Goal: Answer question/provide support: Share knowledge or assist other users

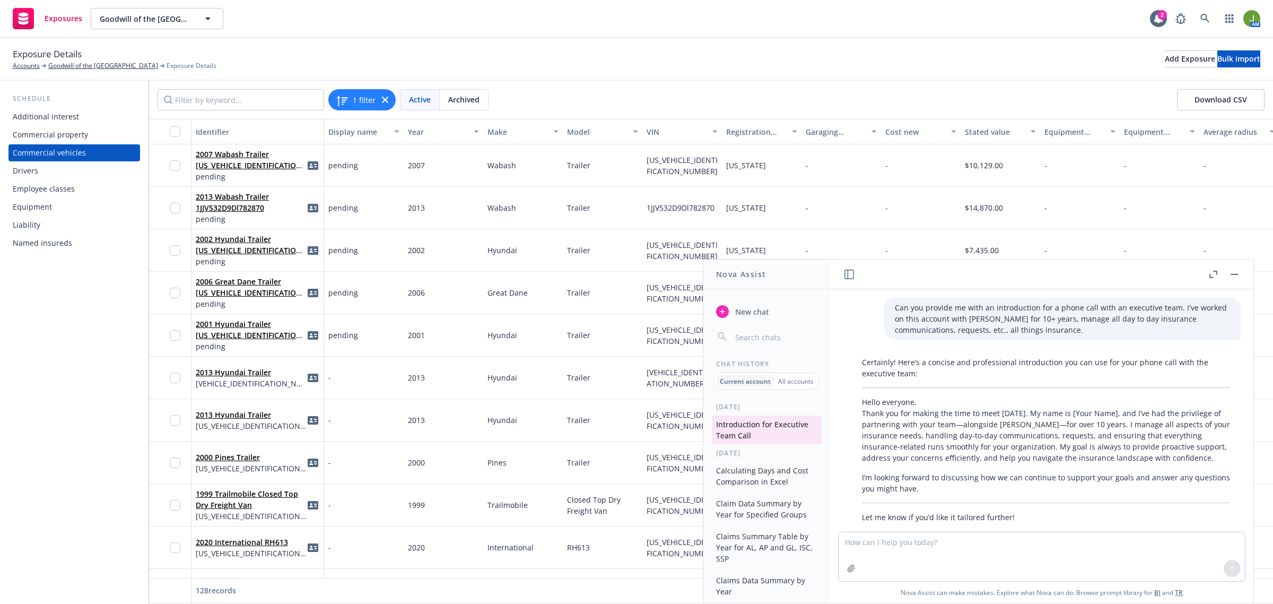
scroll to position [556, 0]
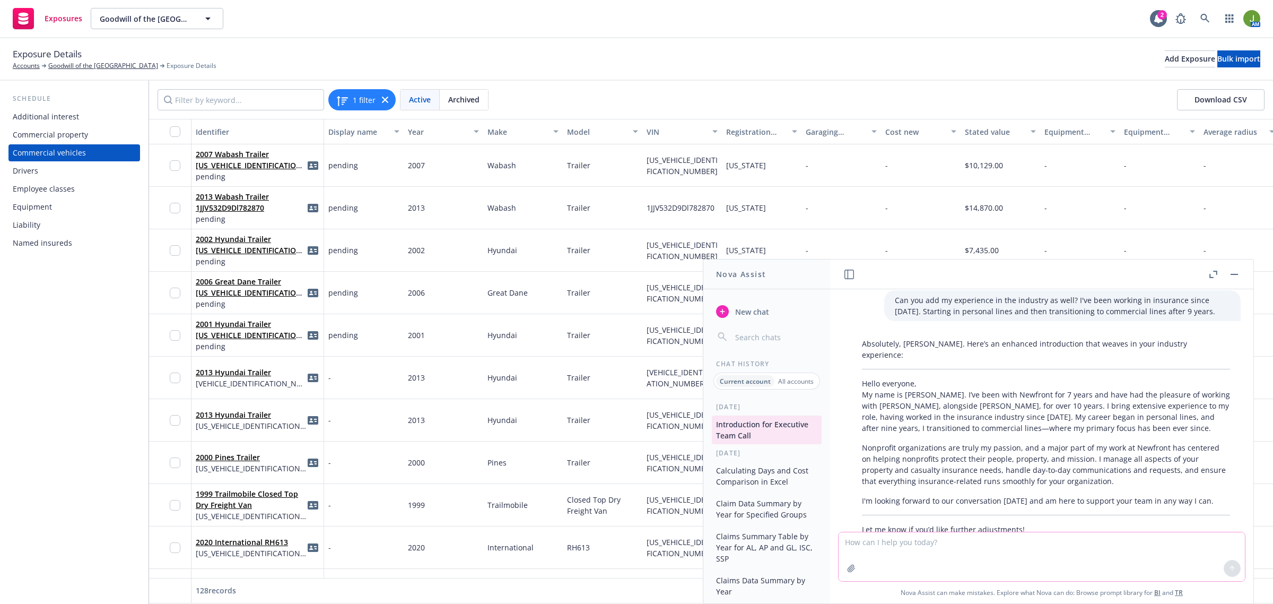
click at [907, 548] on textarea at bounding box center [1042, 556] width 406 height 49
paste textarea "Hello everyone, My name is Jenn Hyland and I’m the Account Executive for Goodwi…"
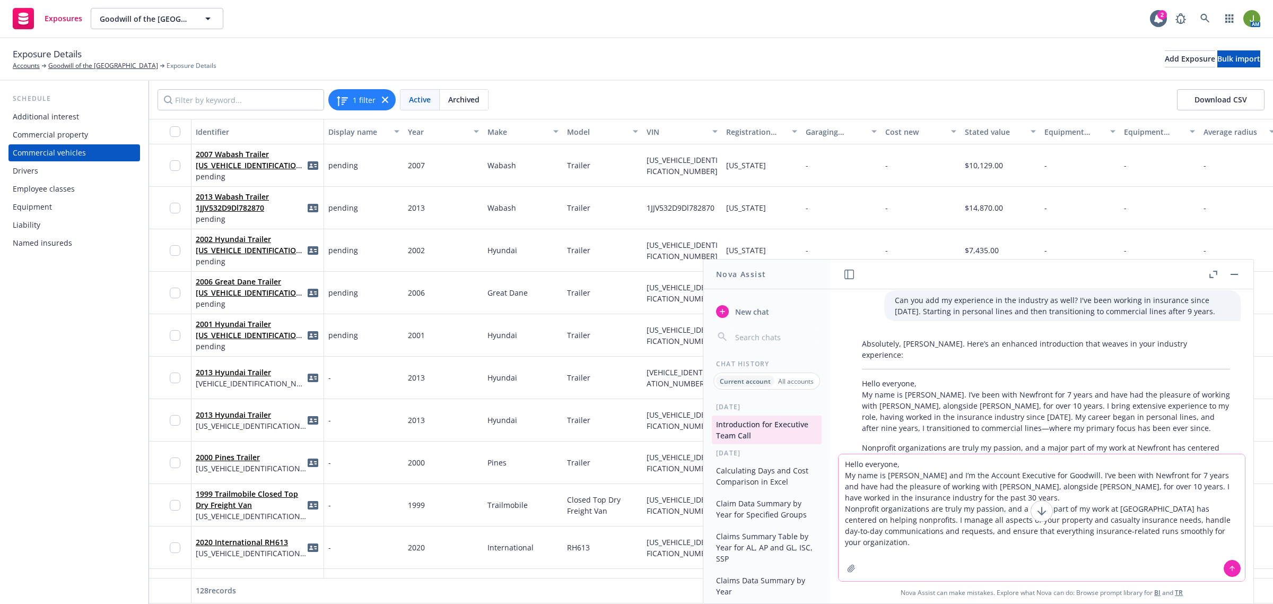
type textarea "Hello everyone, My name is Jenn Hyland and I’m the Account Executive for Goodwi…"
click at [1240, 568] on button at bounding box center [1232, 568] width 17 height 17
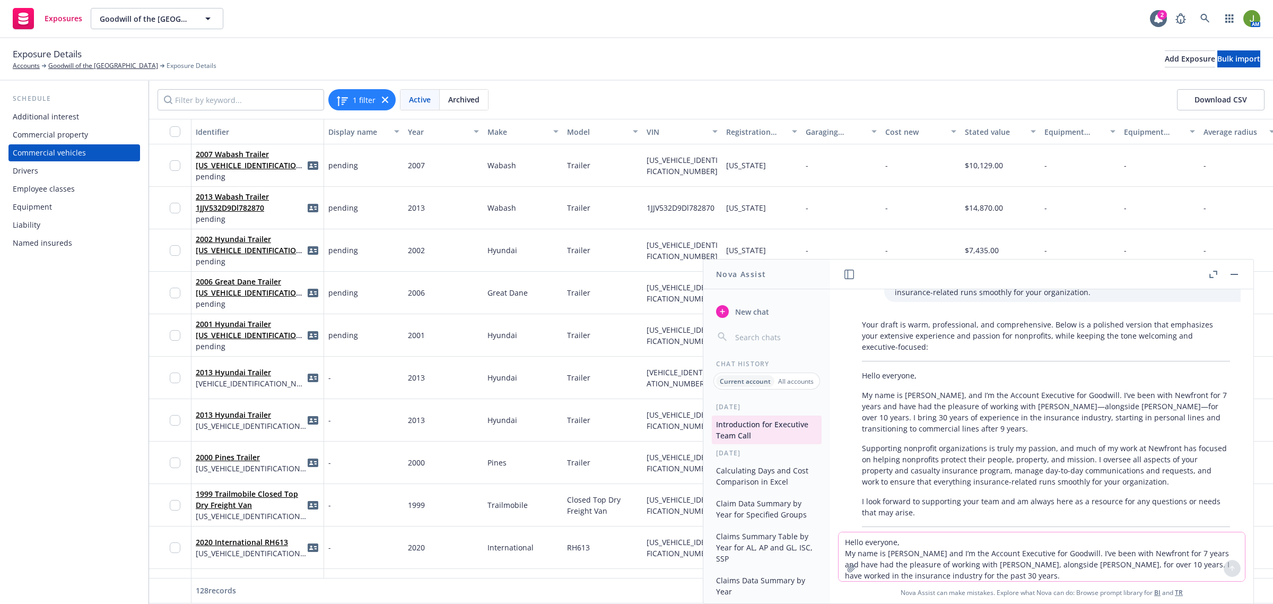
scroll to position [904, 0]
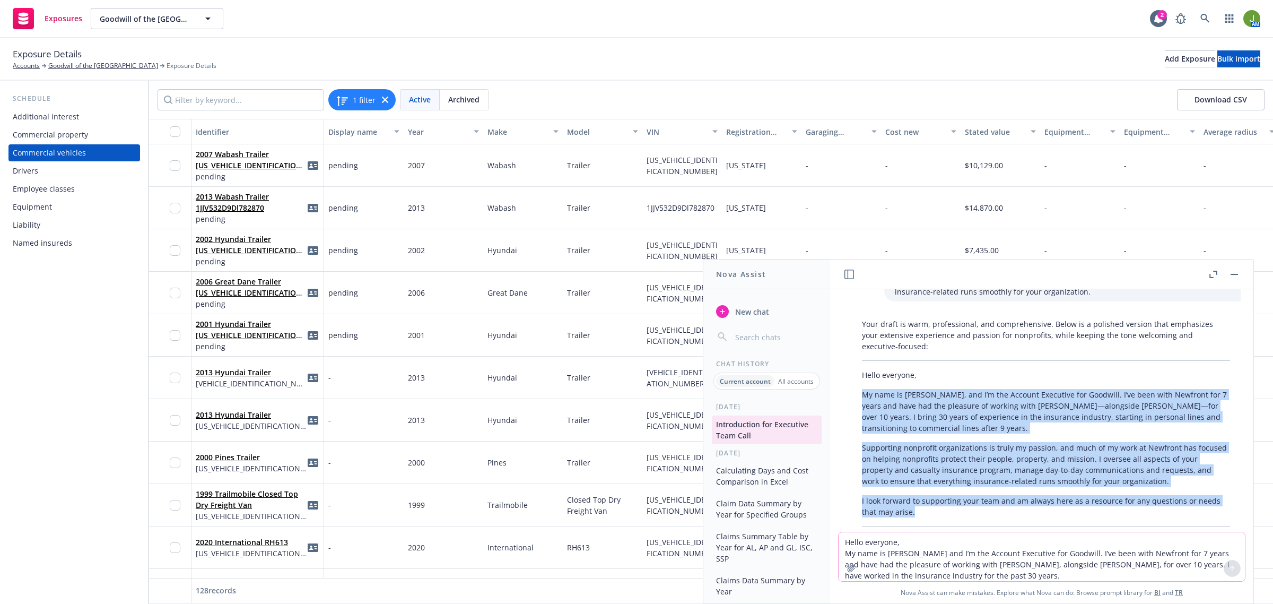
drag, startPoint x: 863, startPoint y: 350, endPoint x: 1163, endPoint y: 457, distance: 318.9
click at [1165, 471] on div "Your draft is warm, professional, and comprehensive. Below is a polished versio…" at bounding box center [1046, 432] width 389 height 236
copy div "My name is Jenn Hyland, and I’m the Account Executive for Goodwill. I’ve been w…"
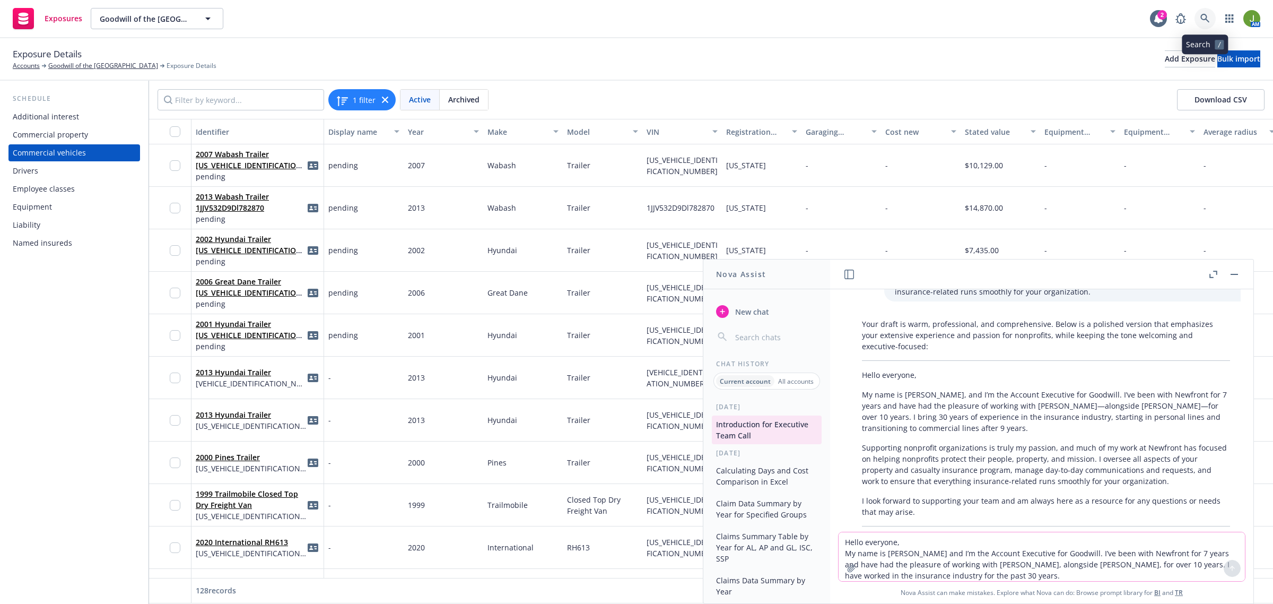
click at [1203, 22] on icon at bounding box center [1206, 19] width 10 height 10
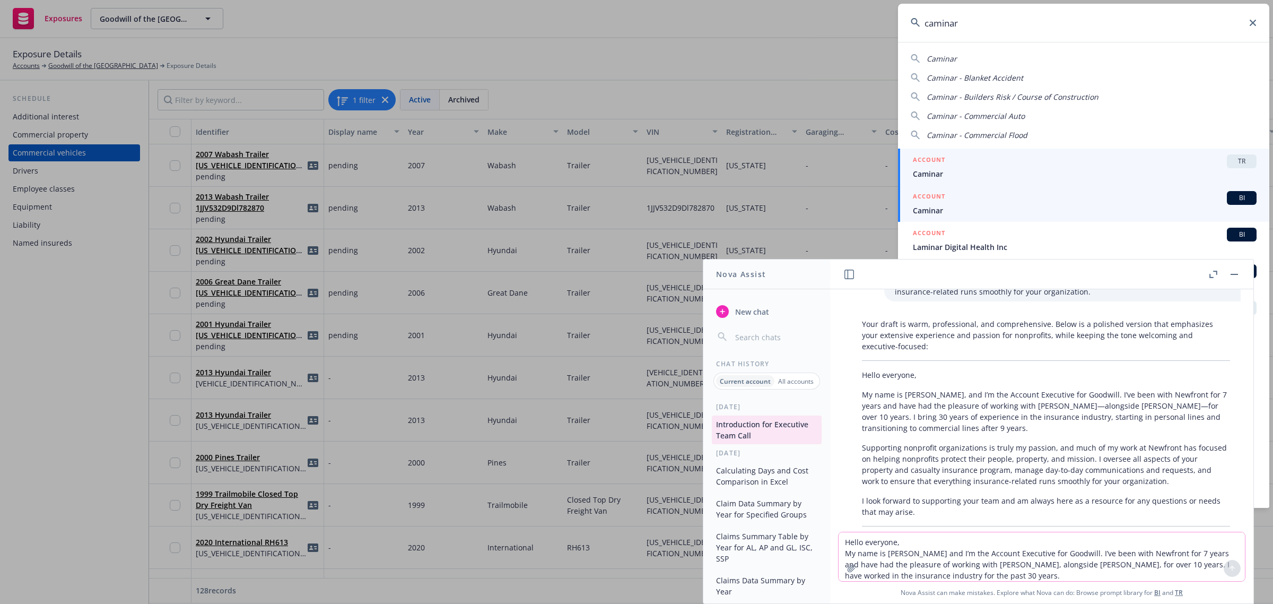
type input "caminar"
click at [958, 203] on div "ACCOUNT BI" at bounding box center [1085, 198] width 344 height 14
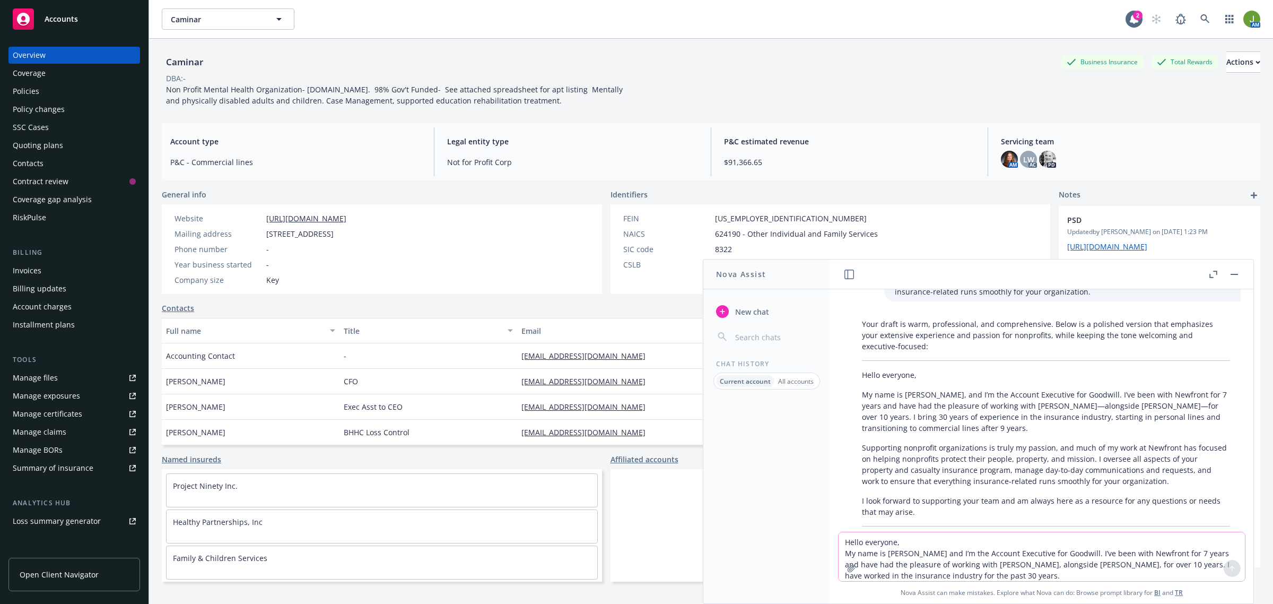
click at [1229, 274] on button "button" at bounding box center [1234, 274] width 13 height 13
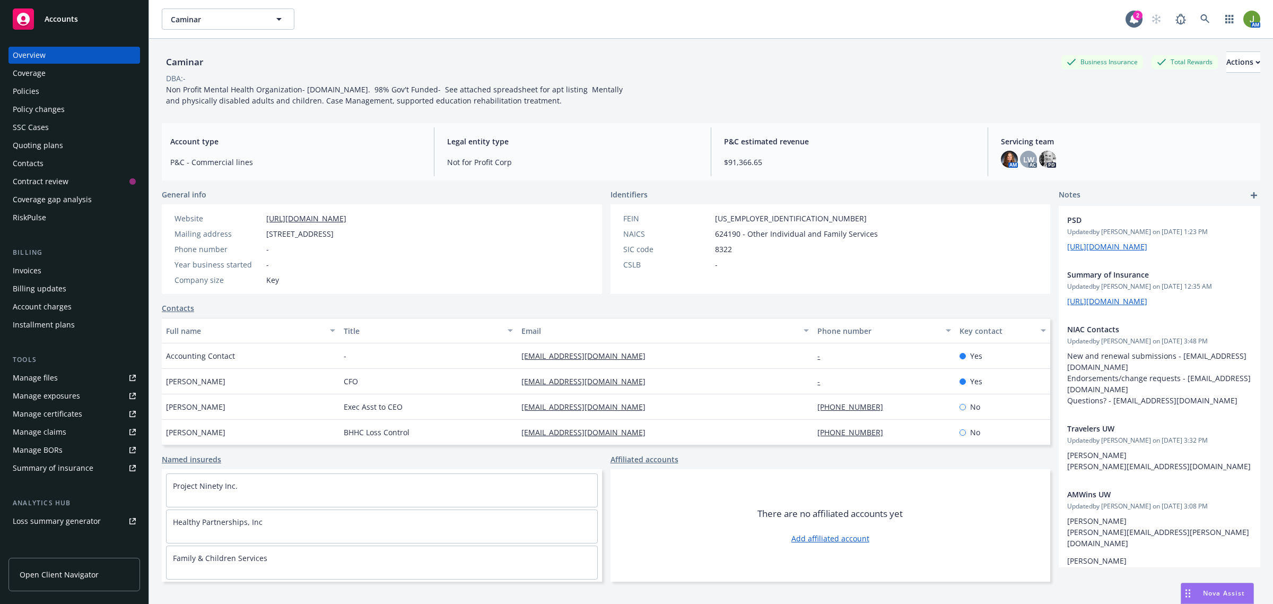
click at [45, 15] on span "Accounts" at bounding box center [61, 19] width 33 height 8
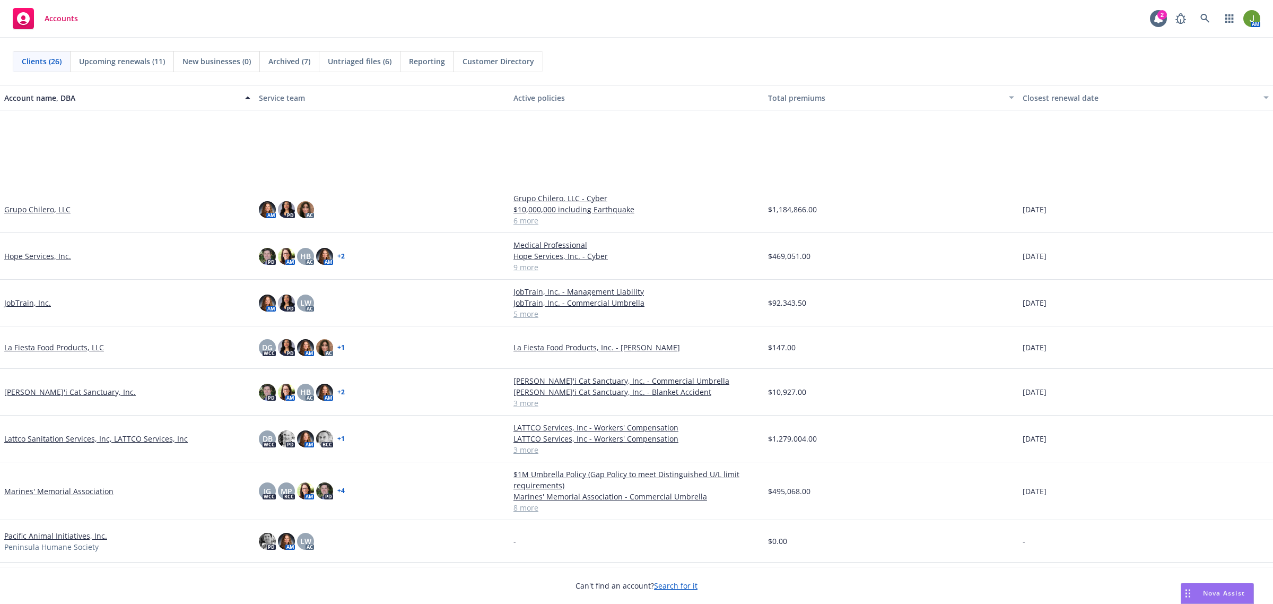
scroll to position [647, 0]
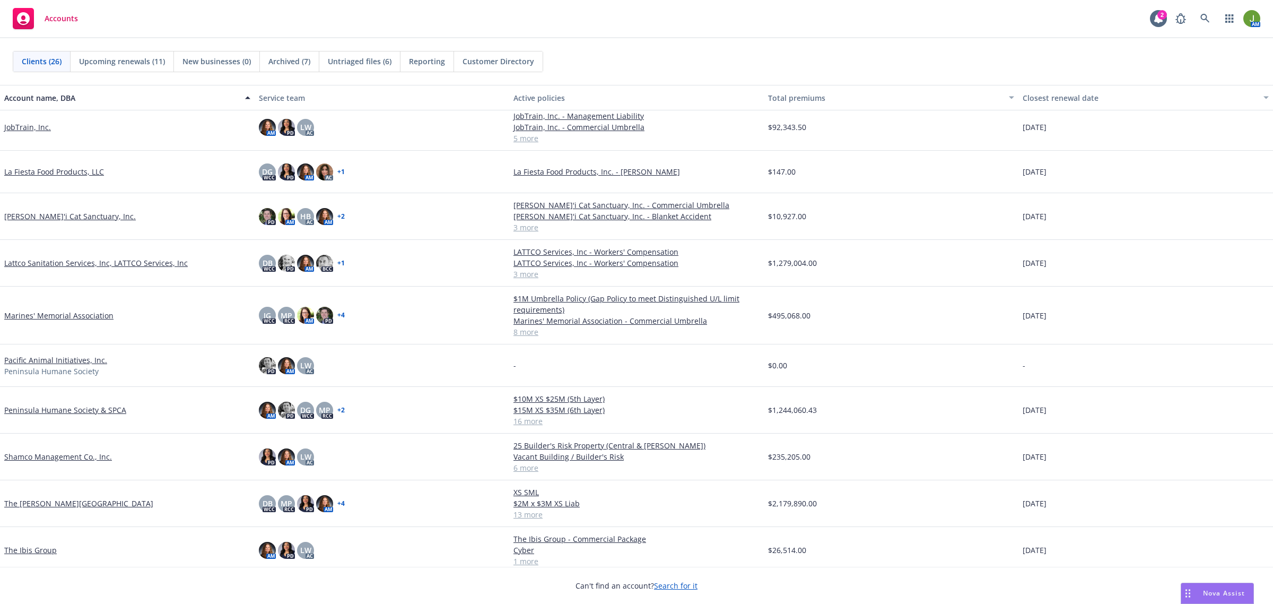
click at [44, 458] on link "Shamco Management Co., Inc." at bounding box center [58, 456] width 108 height 11
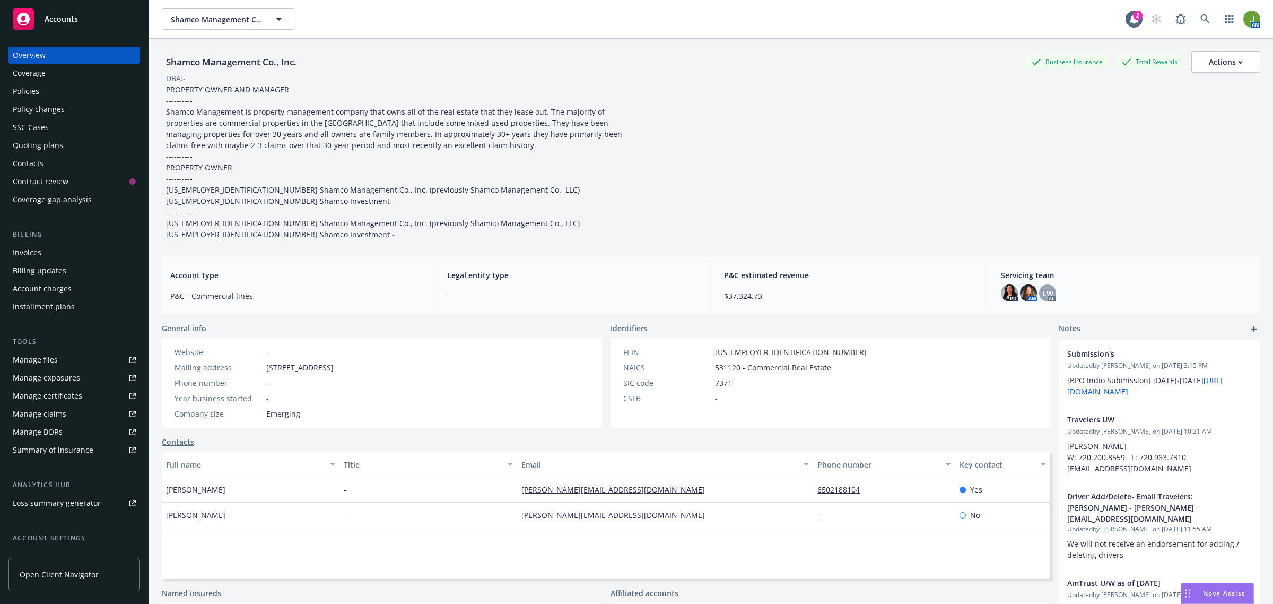
click at [80, 94] on div "Policies" at bounding box center [74, 91] width 123 height 17
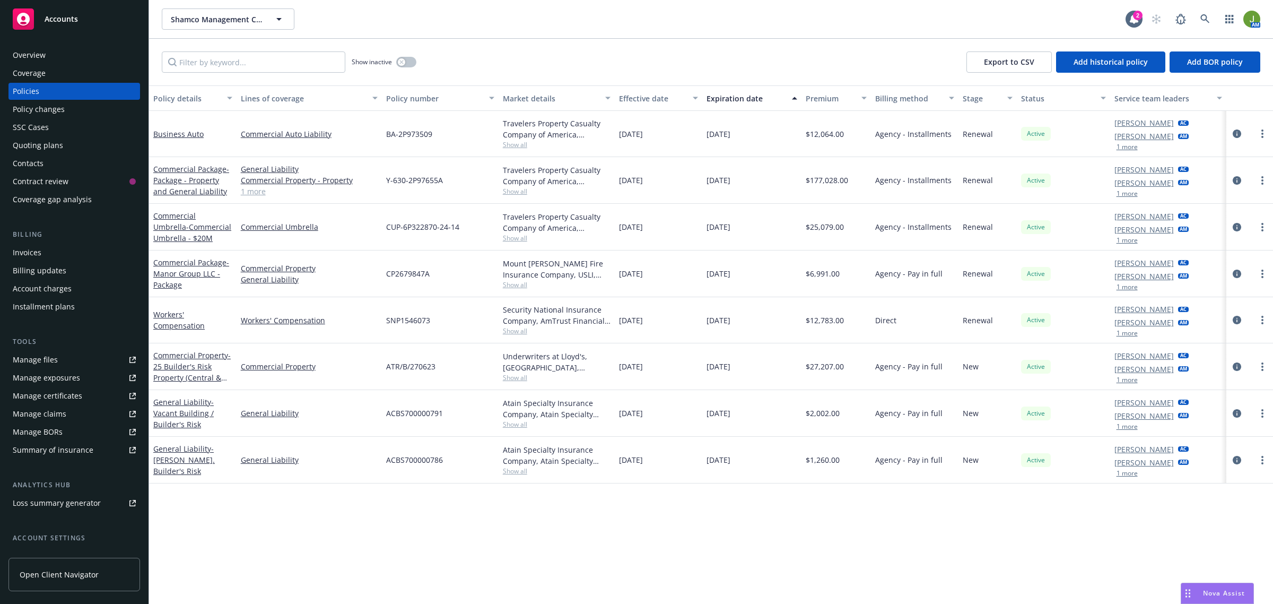
click at [56, 362] on link "Manage files" at bounding box center [74, 359] width 132 height 17
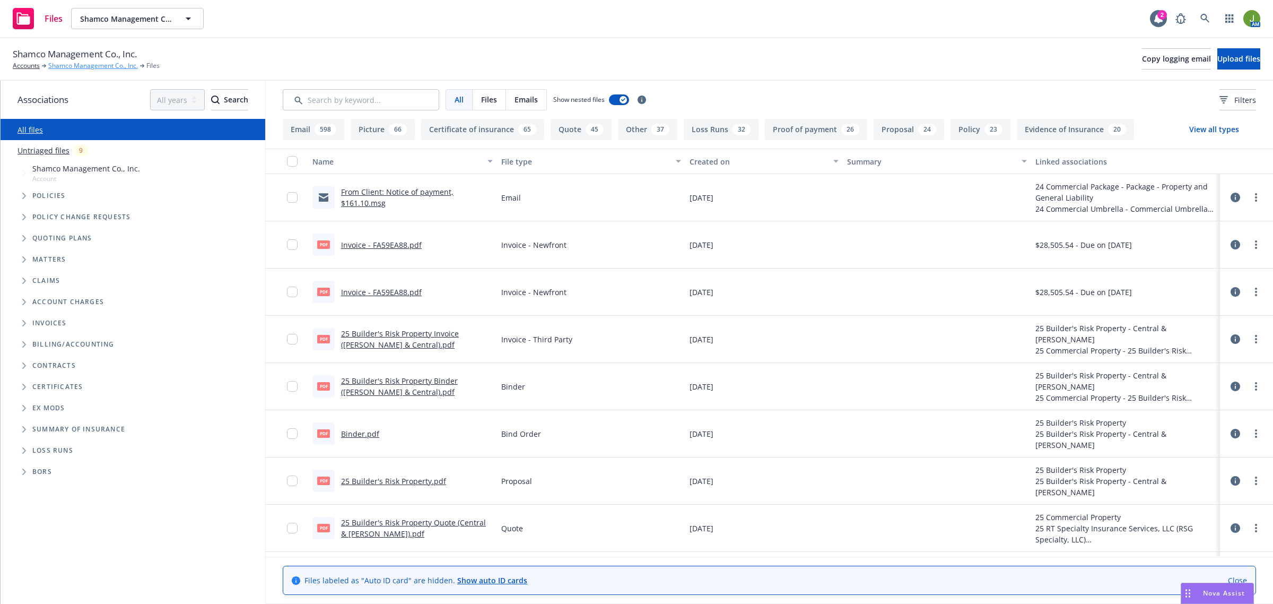
click at [105, 68] on link "Shamco Management Co., Inc." at bounding box center [93, 66] width 90 height 10
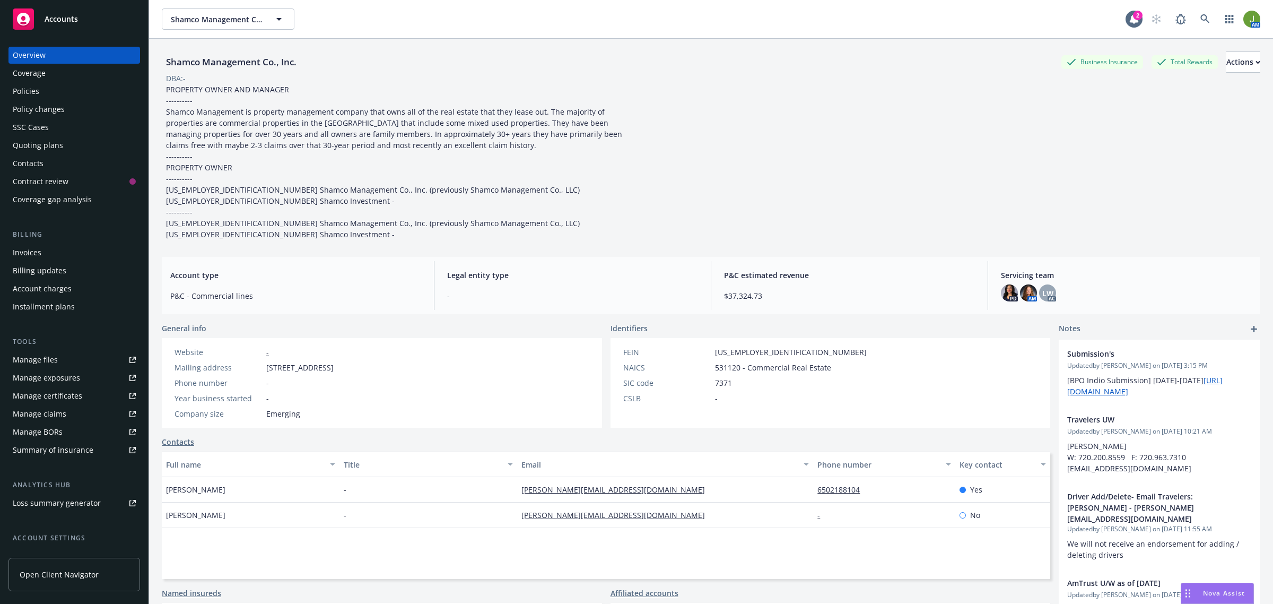
click at [64, 97] on div "Policies" at bounding box center [74, 91] width 123 height 17
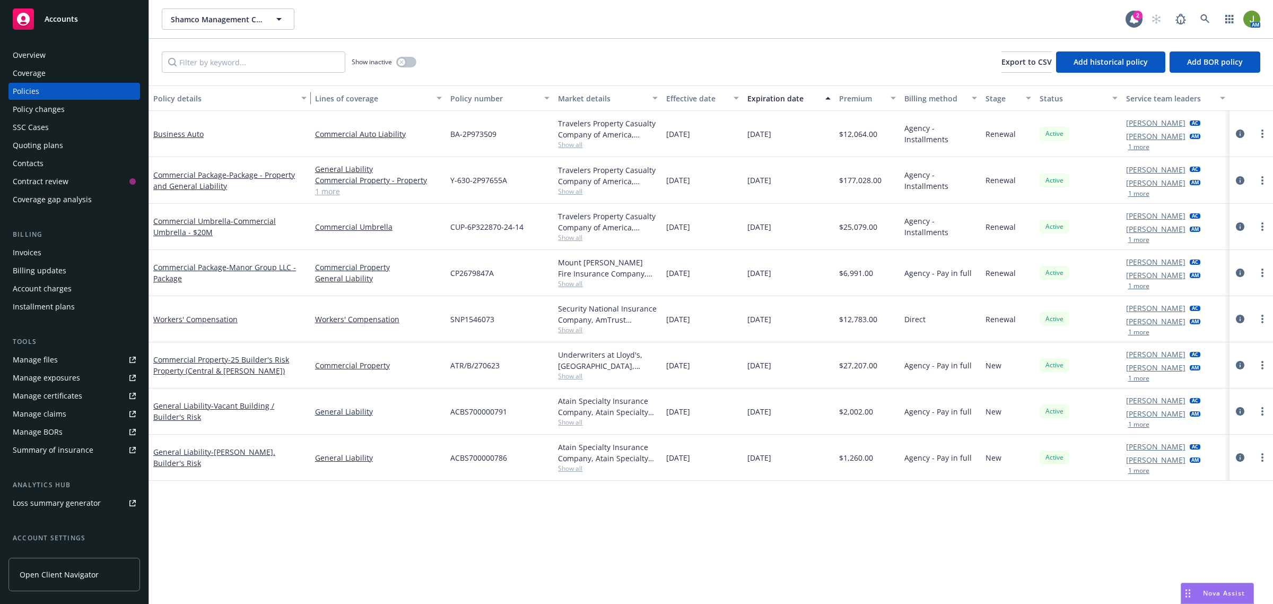
drag, startPoint x: 232, startPoint y: 96, endPoint x: 311, endPoint y: 98, distance: 79.1
click at [311, 98] on div "Policy details Lines of coverage Policy number Market details Effective date Ex…" at bounding box center [711, 97] width 1124 height 25
click at [65, 148] on div "Quoting plans" at bounding box center [74, 145] width 123 height 17
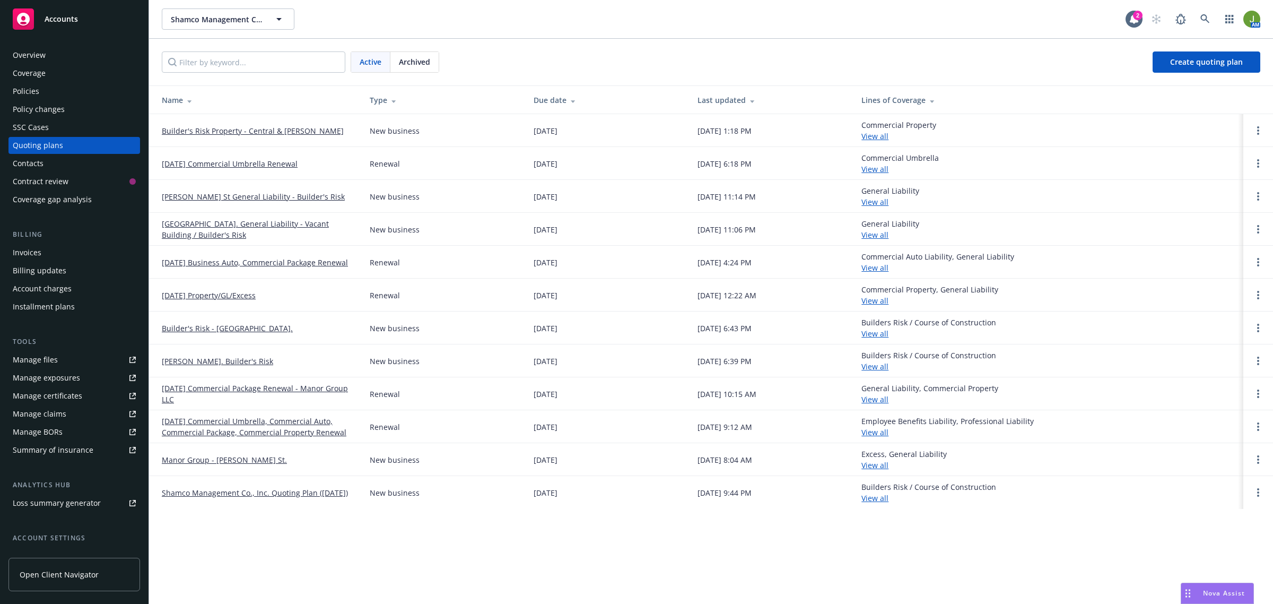
click at [209, 192] on link "Scott St General Liability - Builder's Risk" at bounding box center [253, 196] width 183 height 11
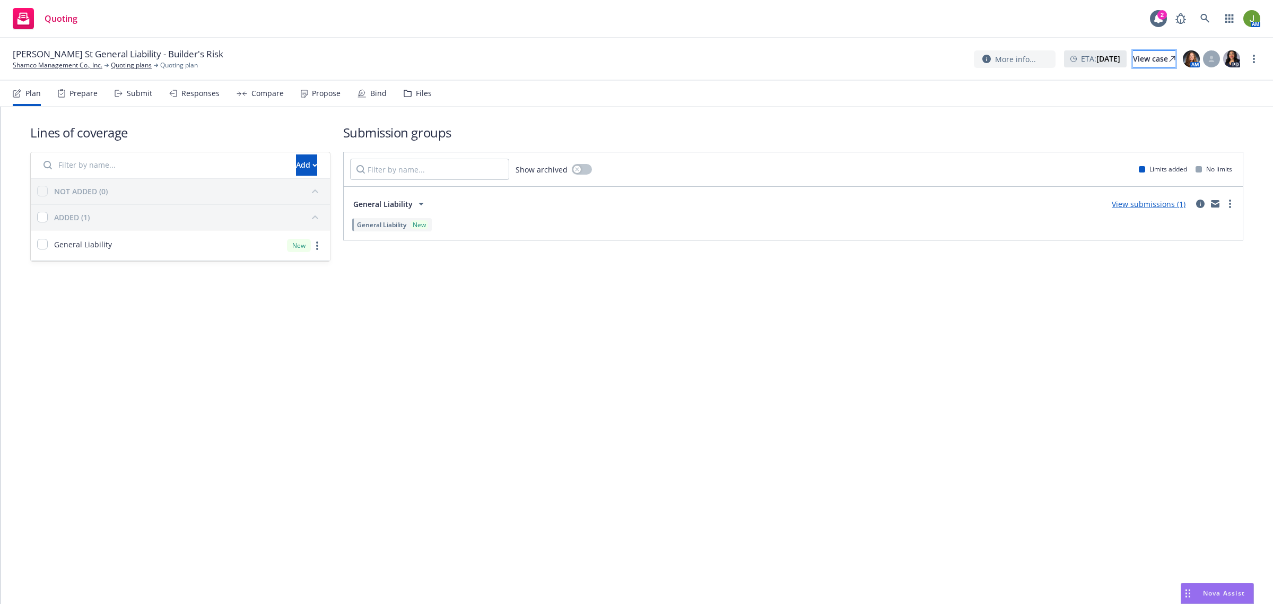
click at [1135, 62] on div "View case" at bounding box center [1154, 59] width 42 height 16
click at [1207, 8] on link at bounding box center [1205, 18] width 21 height 21
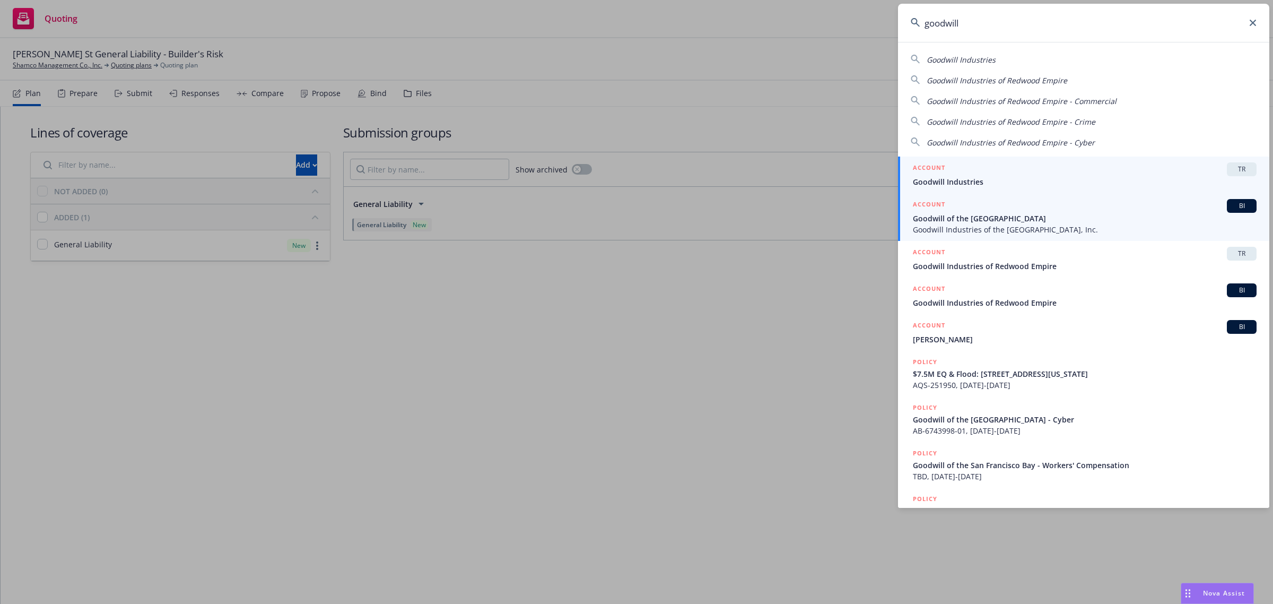
type input "goodwill"
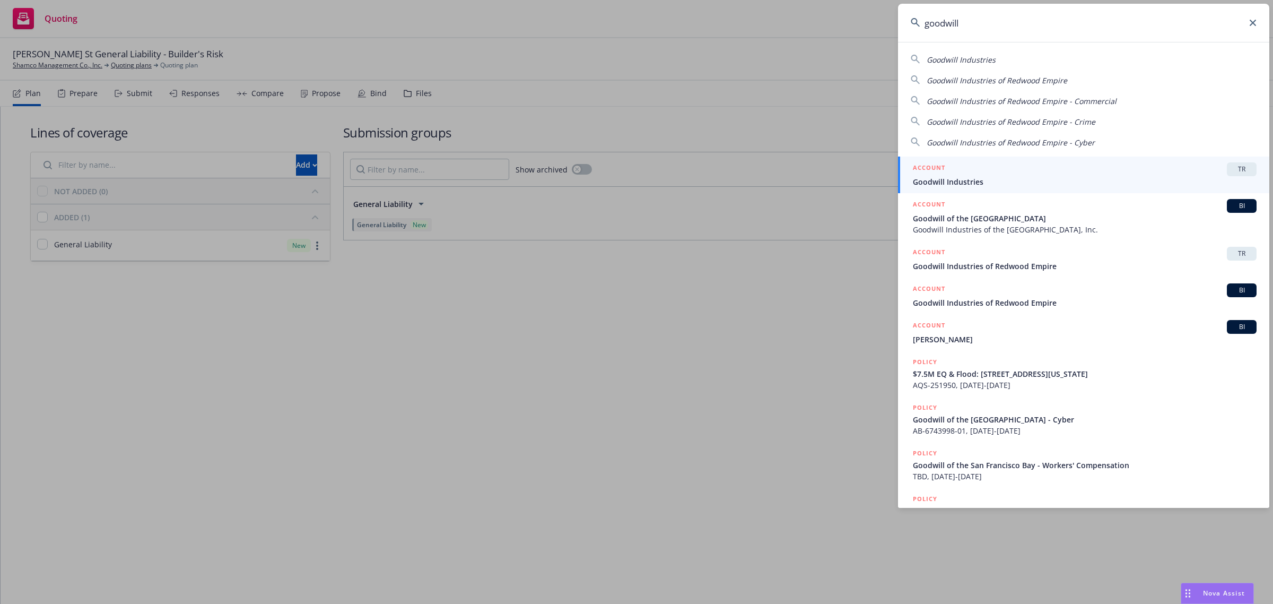
click at [985, 224] on span "Goodwill Industries of the [GEOGRAPHIC_DATA], Inc." at bounding box center [1085, 229] width 344 height 11
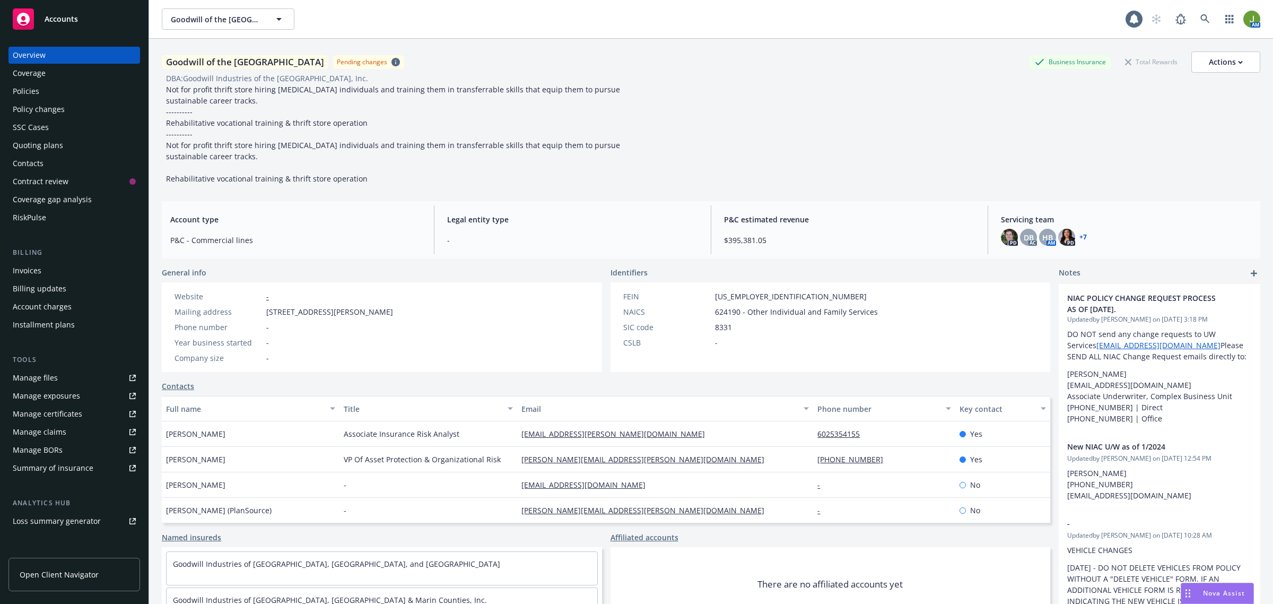
click at [51, 88] on div "Policies" at bounding box center [74, 91] width 123 height 17
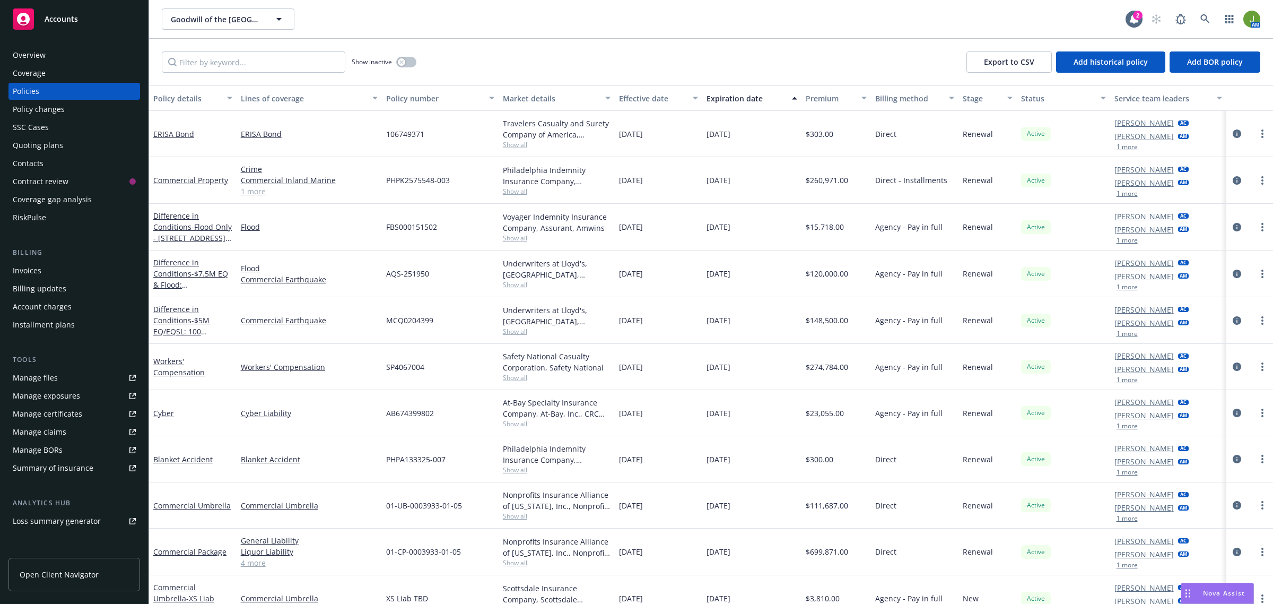
click at [1195, 588] on div "Nova Assist" at bounding box center [1218, 593] width 72 height 20
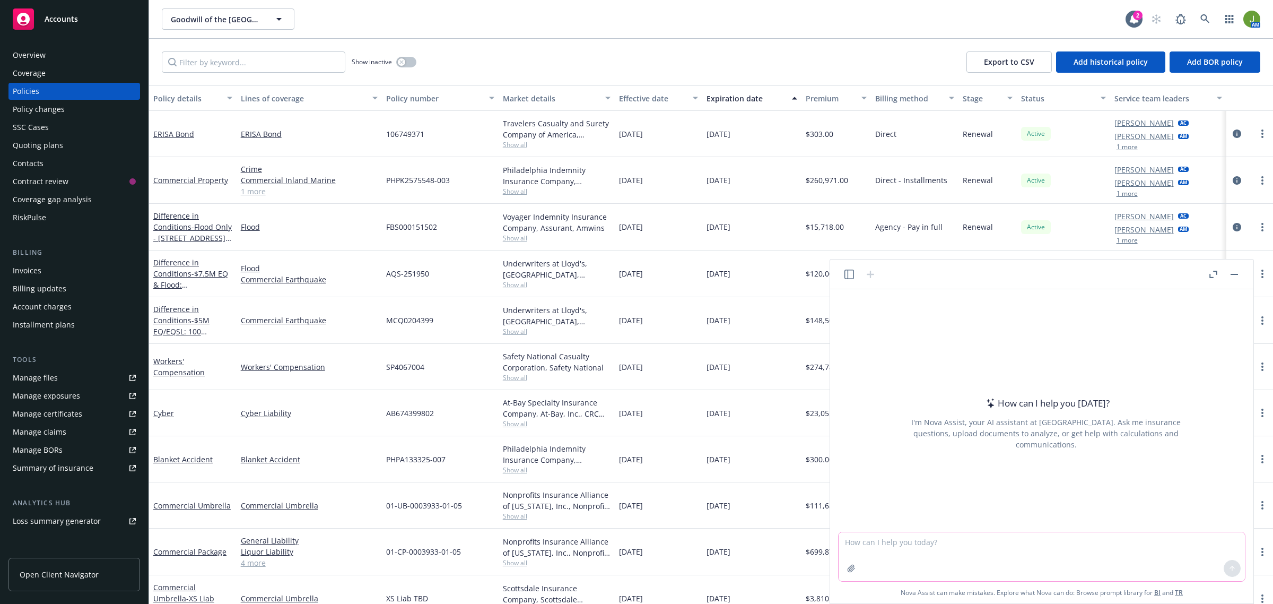
click at [949, 542] on textarea at bounding box center [1042, 556] width 406 height 49
paste textarea "Hello everyone, My name is [PERSON_NAME], and I’m the Account Executive for Goo…"
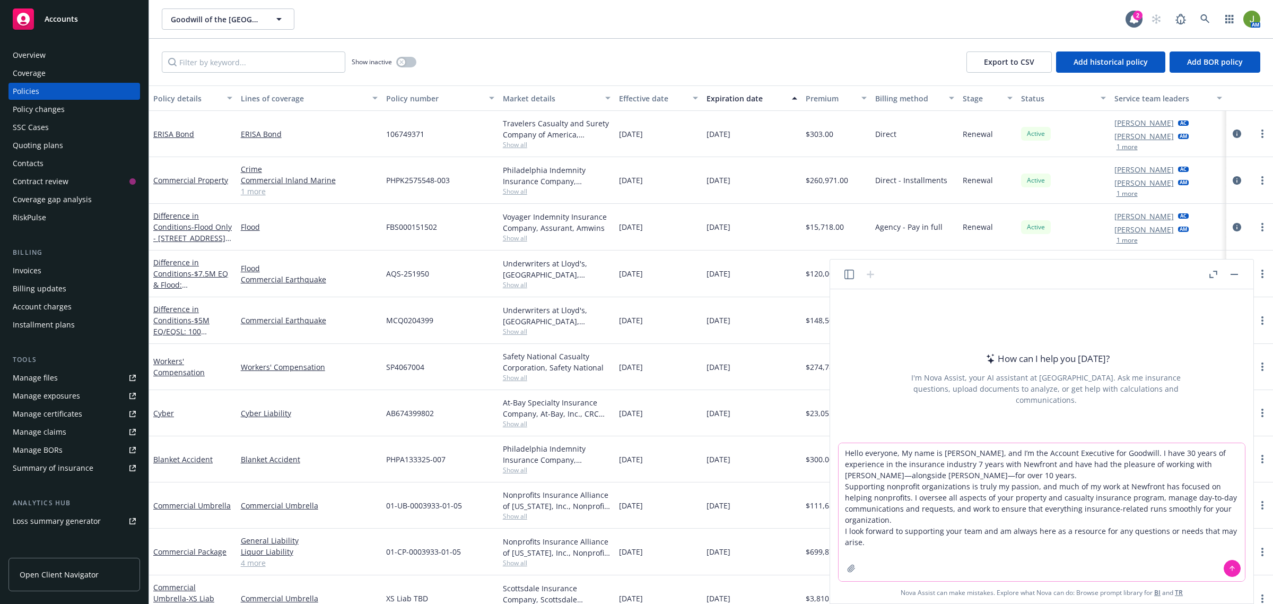
type textarea "Hello everyone, My name is [PERSON_NAME], and I’m the Account Executive for Goo…"
click at [1229, 569] on icon at bounding box center [1232, 568] width 7 height 7
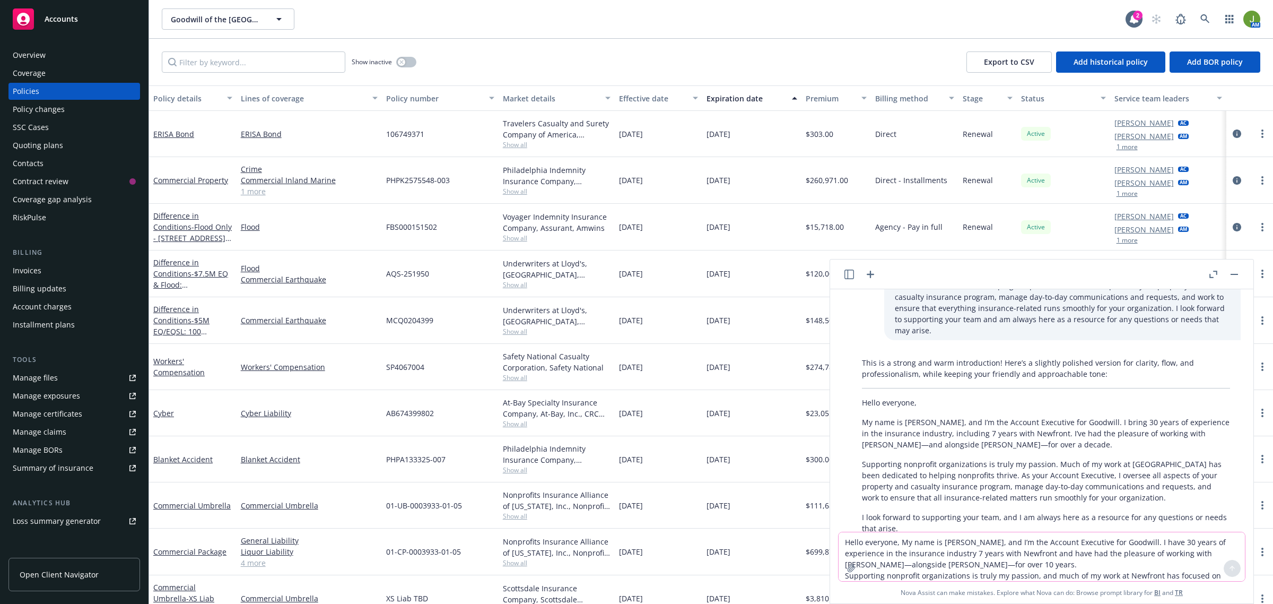
scroll to position [116, 0]
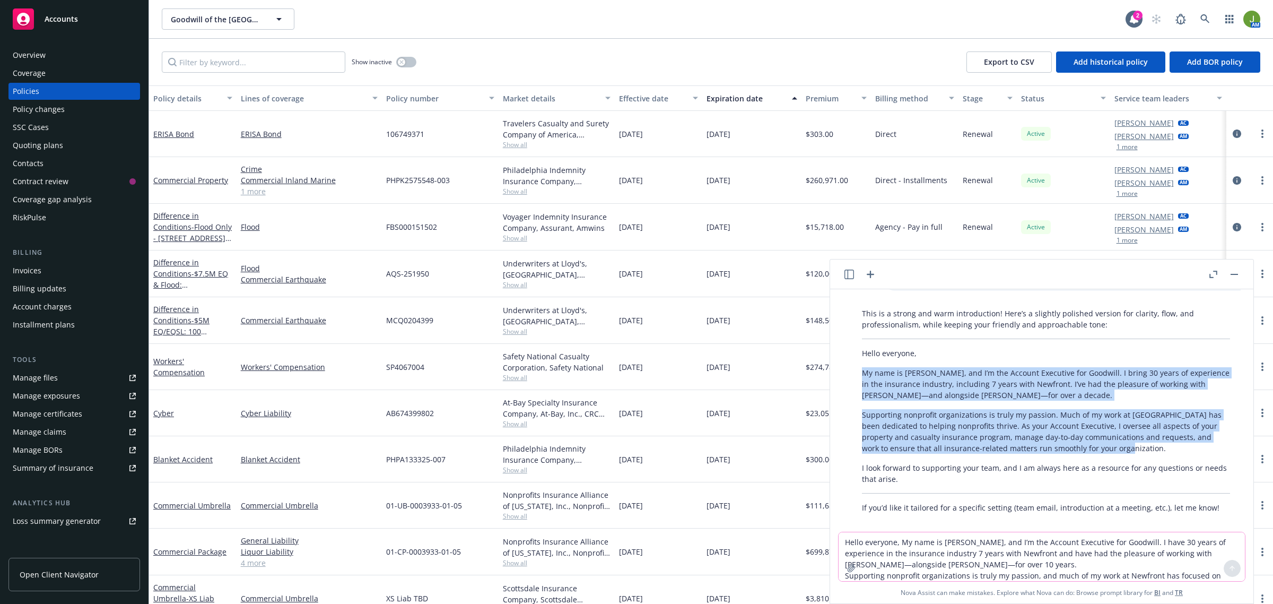
drag, startPoint x: 864, startPoint y: 361, endPoint x: 1135, endPoint y: 444, distance: 283.8
click at [1135, 444] on div "This is a strong and warm introduction! Here’s a slightly polished version for …" at bounding box center [1046, 411] width 389 height 214
drag, startPoint x: 913, startPoint y: 470, endPoint x: 862, endPoint y: 362, distance: 118.9
click at [862, 362] on div "This is a strong and warm introduction! Here’s a slightly polished version for …" at bounding box center [1046, 411] width 389 height 214
copy div "My name is [PERSON_NAME], and I’m the Account Executive for Goodwill. I bring 3…"
